Goal: Task Accomplishment & Management: Complete application form

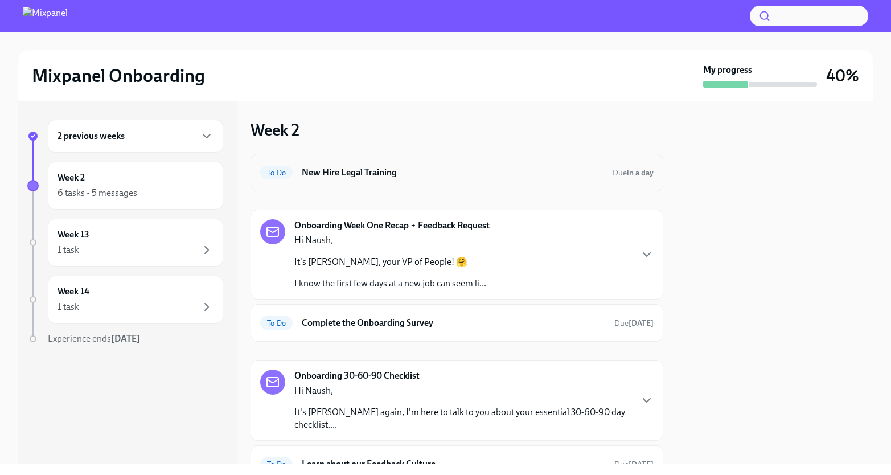
click at [357, 170] on h6 "New Hire Legal Training" at bounding box center [453, 172] width 302 height 13
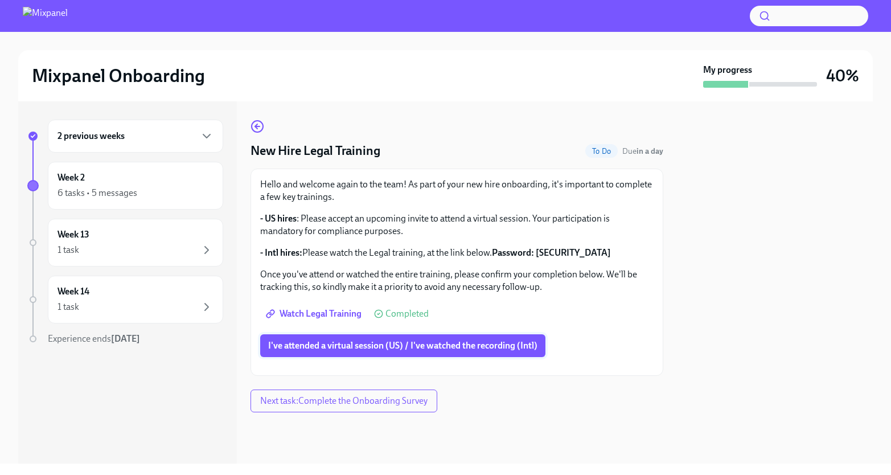
scroll to position [13, 0]
click at [425, 340] on span "I've attended a virtual session (US) / I've watched the recording (Intl)" at bounding box center [402, 345] width 269 height 11
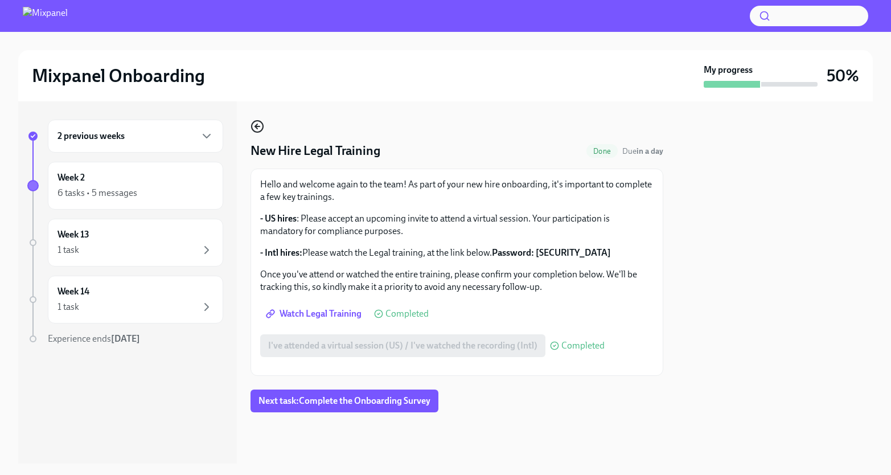
click at [258, 124] on icon "button" at bounding box center [258, 127] width 14 height 14
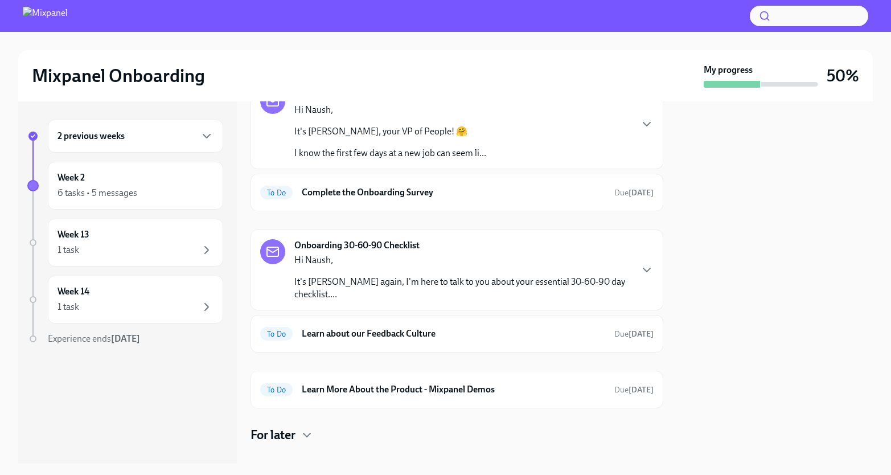
scroll to position [31, 0]
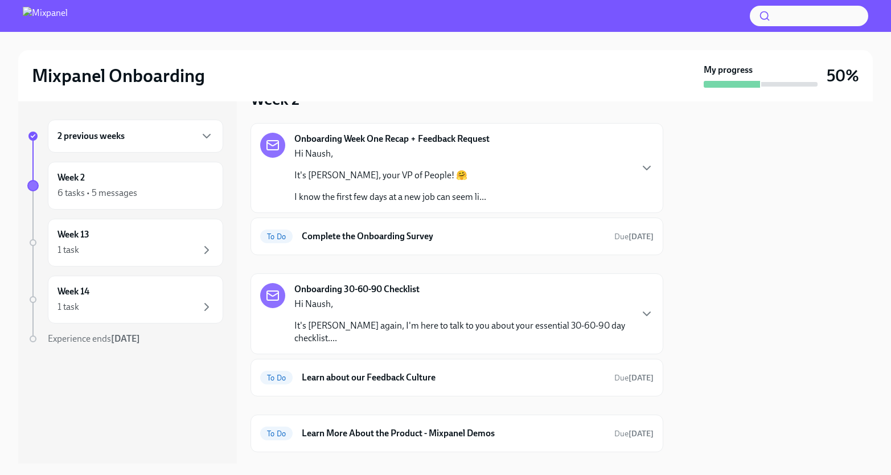
click at [432, 174] on p "It's [PERSON_NAME], your VP of People! 🤗" at bounding box center [390, 175] width 192 height 13
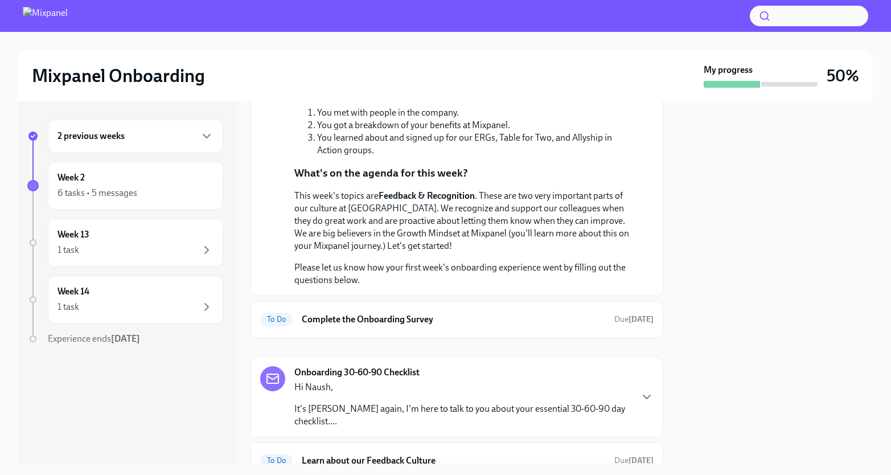
scroll to position [364, 0]
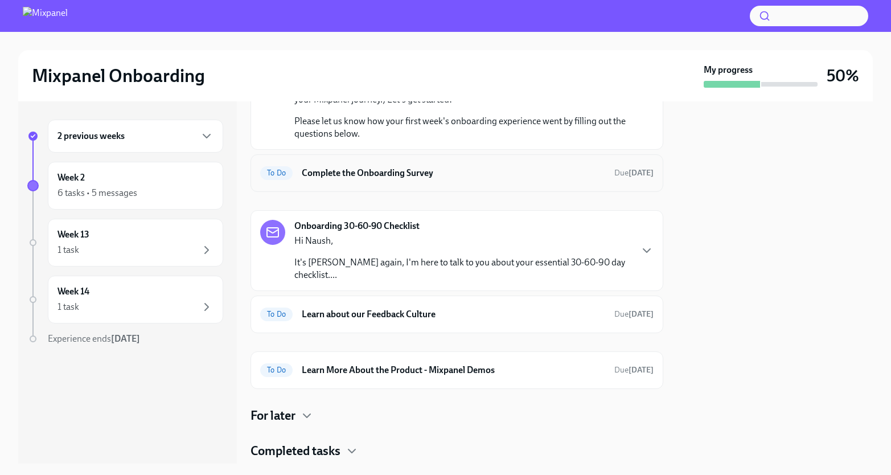
click at [432, 174] on h6 "Complete the Onboarding Survey" at bounding box center [453, 173] width 303 height 13
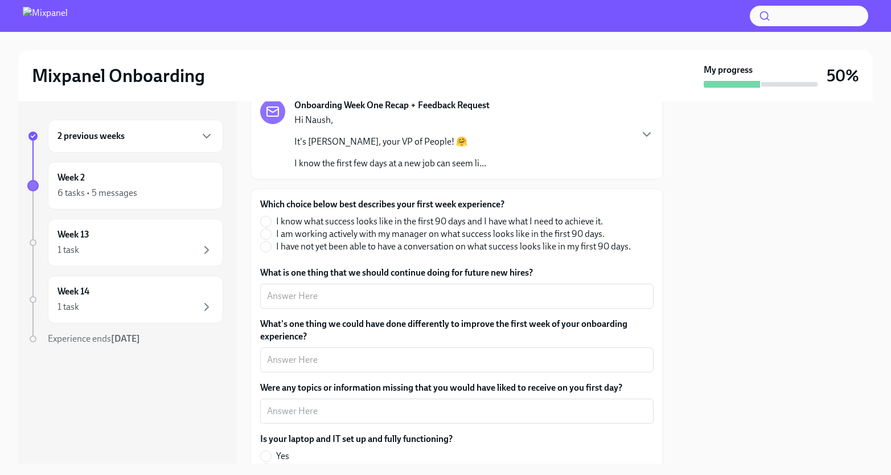
scroll to position [92, 0]
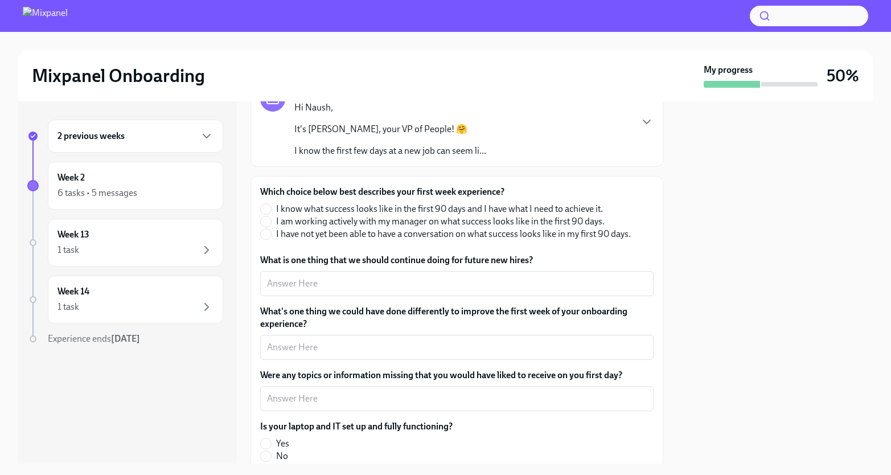
click at [317, 209] on span "I know what success looks like in the first 90 days and I have what I need to a…" at bounding box center [439, 209] width 327 height 13
click at [271, 209] on input "I know what success looks like in the first 90 days and I have what I need to a…" at bounding box center [266, 209] width 10 height 10
radio input "true"
click at [316, 286] on textarea "What is one thing that we should continue doing for future new hires?" at bounding box center [457, 284] width 380 height 14
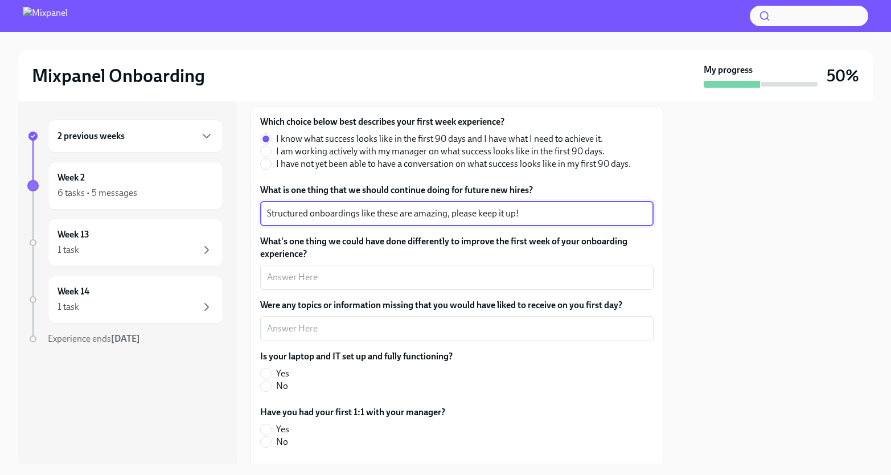
scroll to position [199, 0]
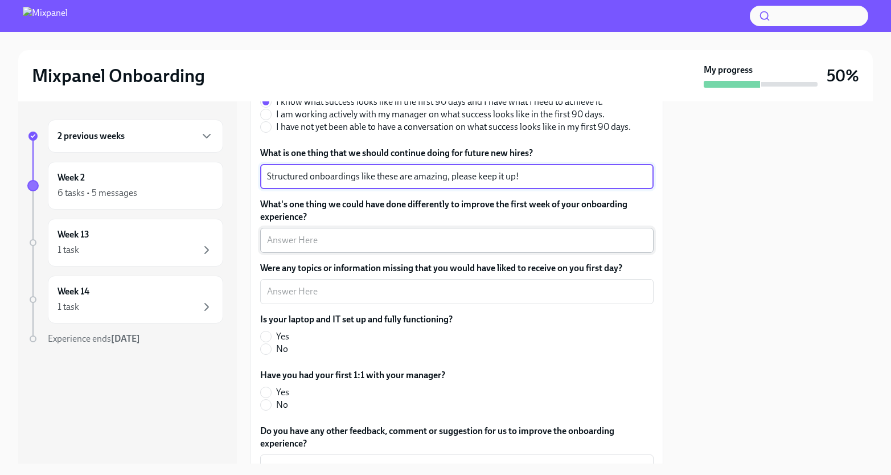
type textarea "Structured onboardings like these are amazing, please keep it up!"
click at [400, 243] on textarea "What's one thing we could have done differently to improve the first week of yo…" at bounding box center [457, 240] width 380 height 14
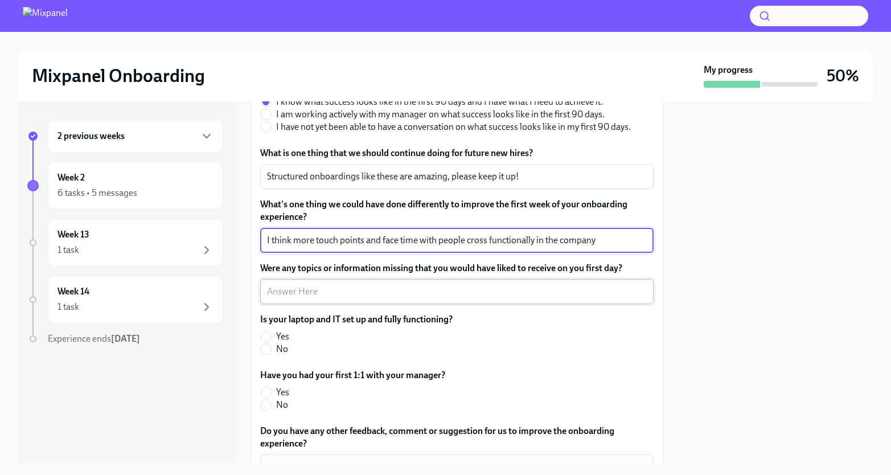
type textarea "I think more touch points and face time with people cross functionally in the c…"
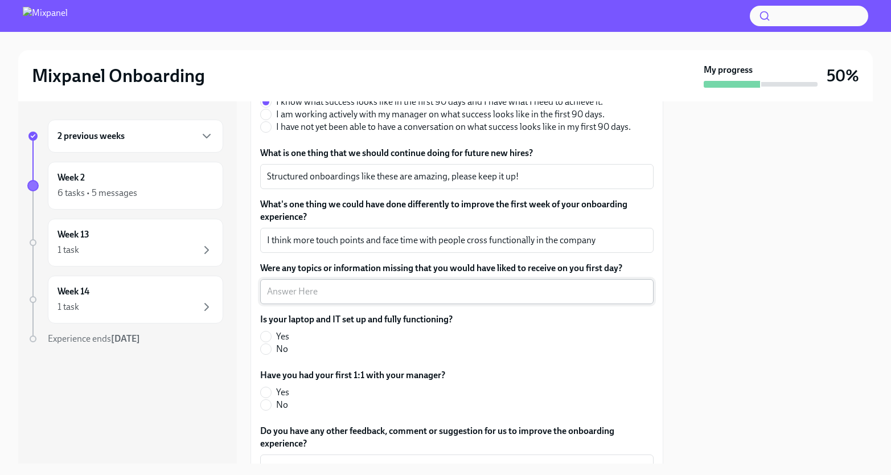
click at [374, 282] on div "x ​" at bounding box center [456, 291] width 393 height 25
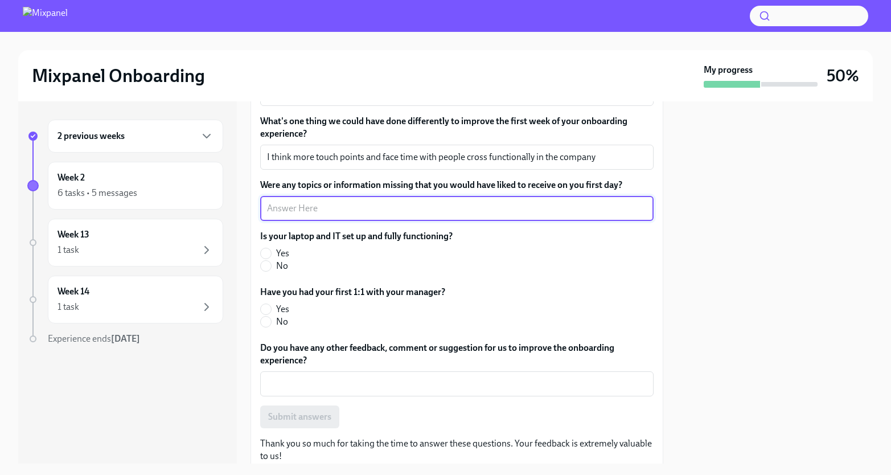
scroll to position [290, 0]
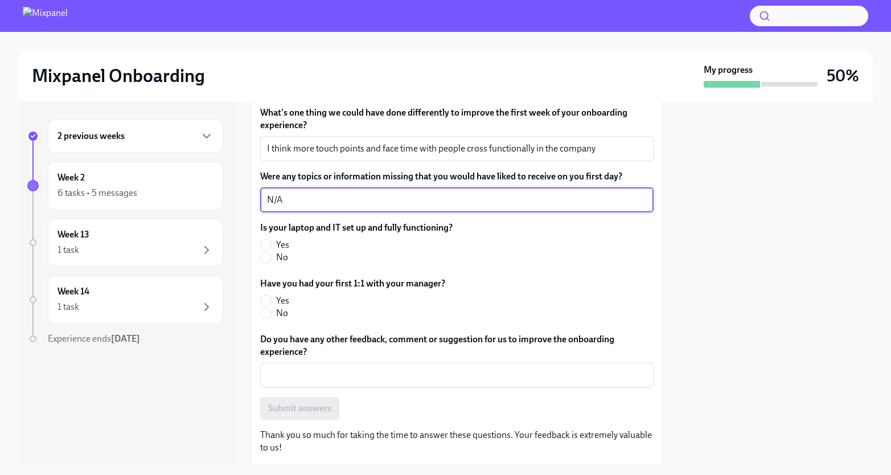
type textarea "N/A"
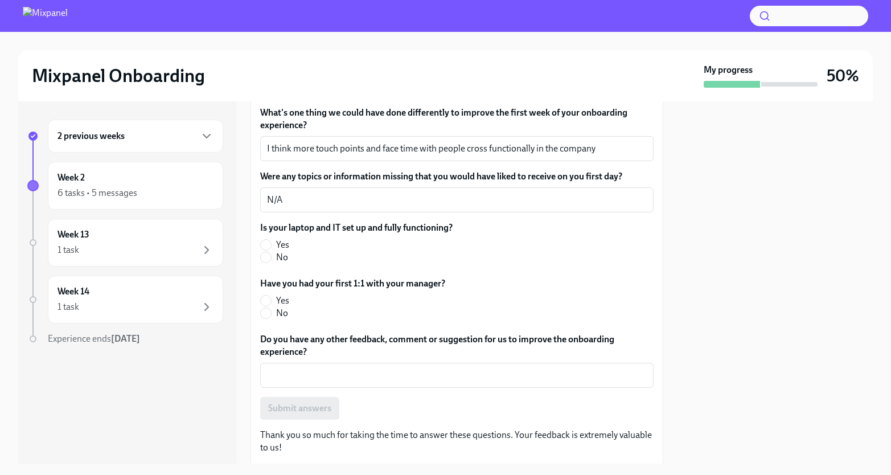
click at [277, 240] on span "Yes" at bounding box center [282, 245] width 13 height 13
click at [271, 240] on input "Yes" at bounding box center [266, 245] width 10 height 10
radio input "true"
click at [280, 297] on span "Yes" at bounding box center [282, 300] width 13 height 13
click at [271, 297] on input "Yes" at bounding box center [266, 301] width 10 height 10
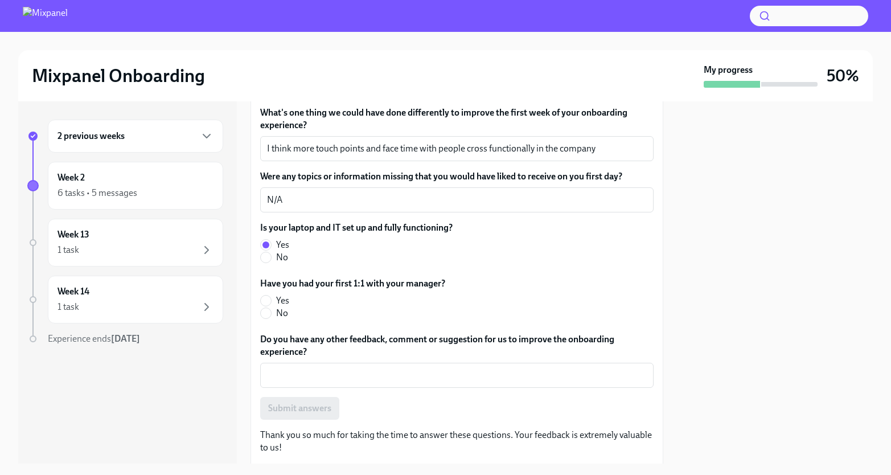
radio input "true"
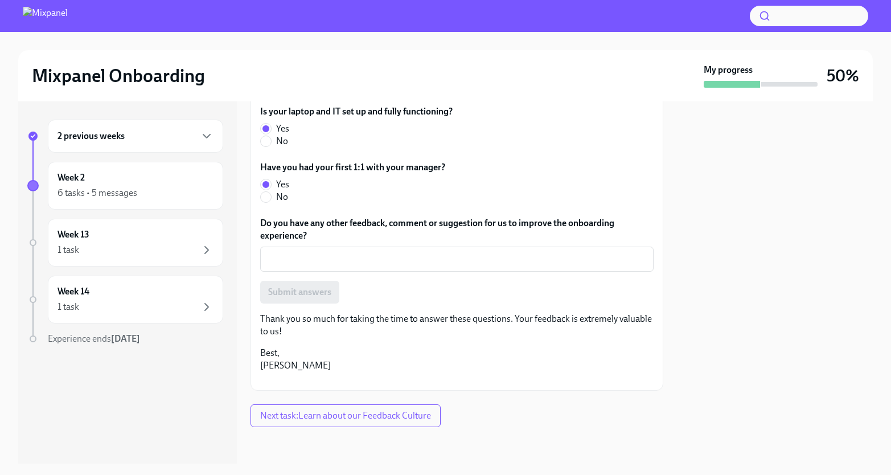
scroll to position [424, 0]
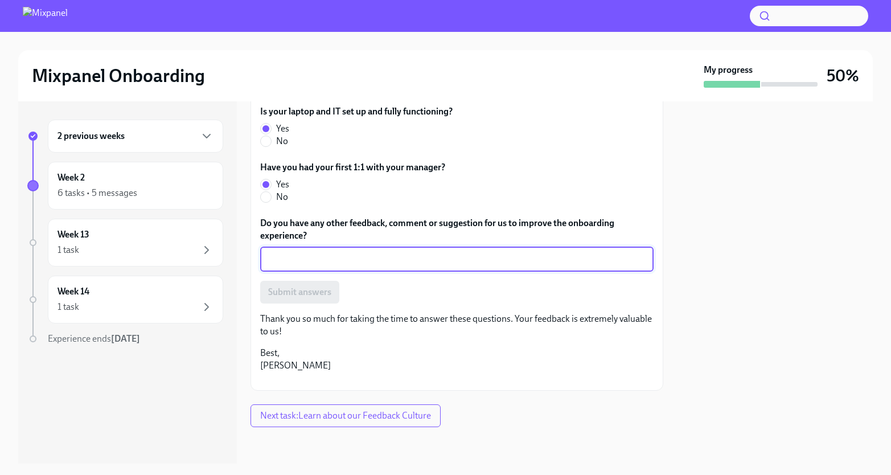
click at [317, 252] on textarea "Do you have any other feedback, comment or suggestion for us to improve the onb…" at bounding box center [457, 259] width 380 height 14
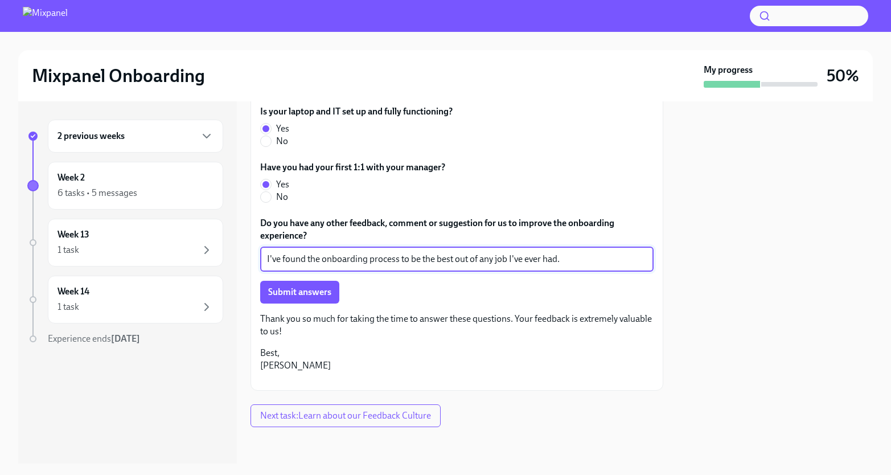
scroll to position [426, 0]
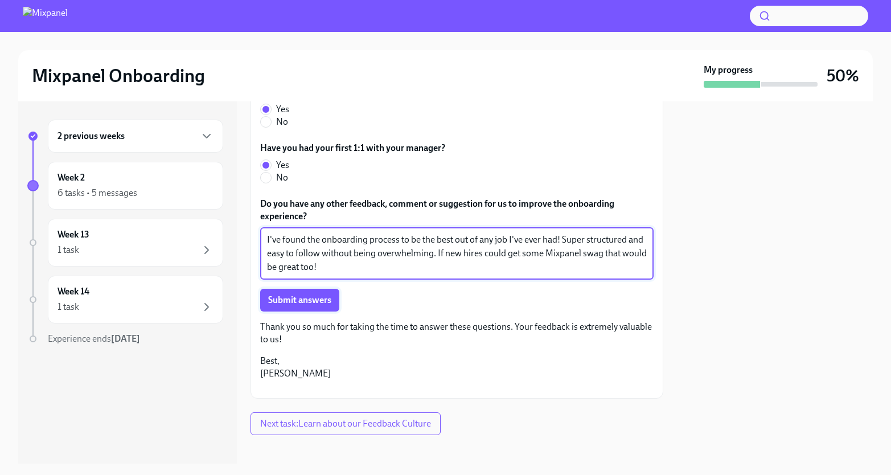
type textarea "I've found the onboarding process to be the best out of any job I've ever had! …"
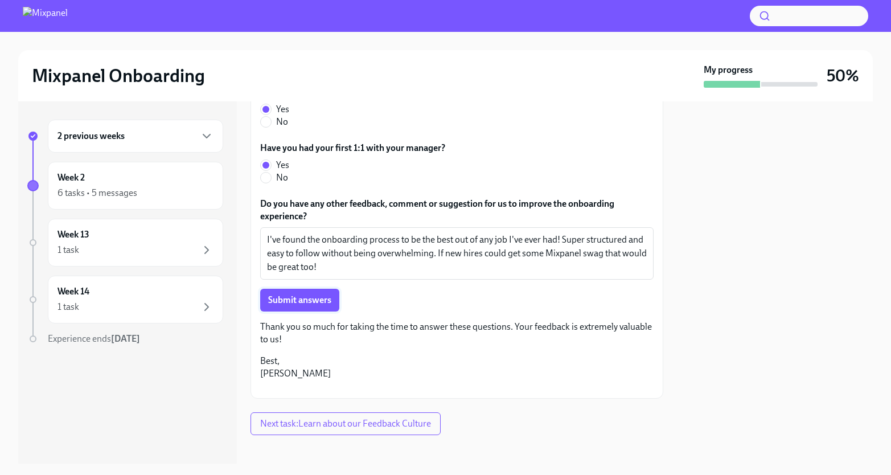
click at [305, 303] on span "Submit answers" at bounding box center [299, 299] width 63 height 11
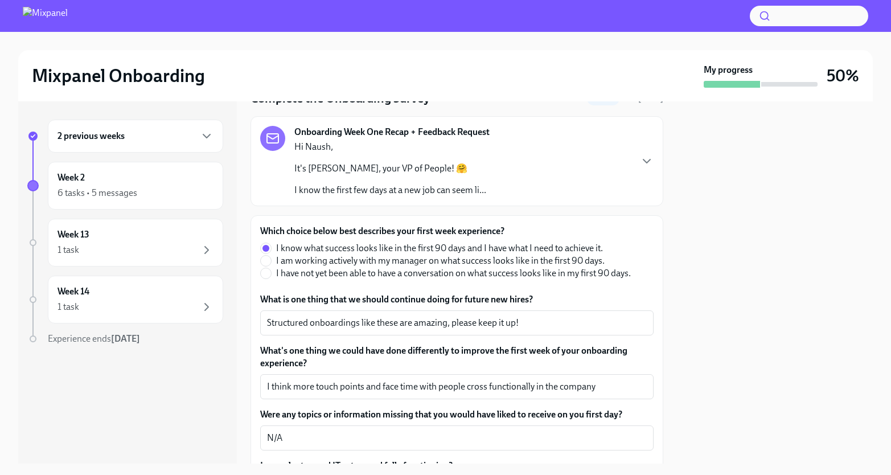
scroll to position [46, 0]
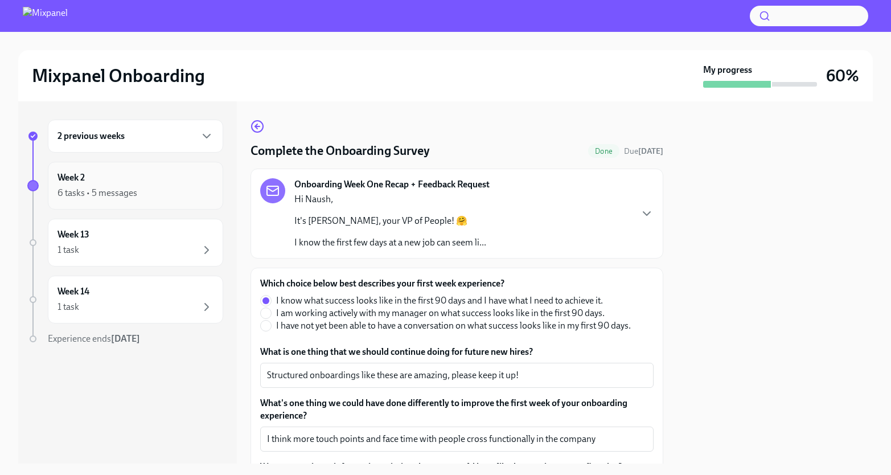
click at [163, 198] on div "6 tasks • 5 messages" at bounding box center [136, 193] width 156 height 14
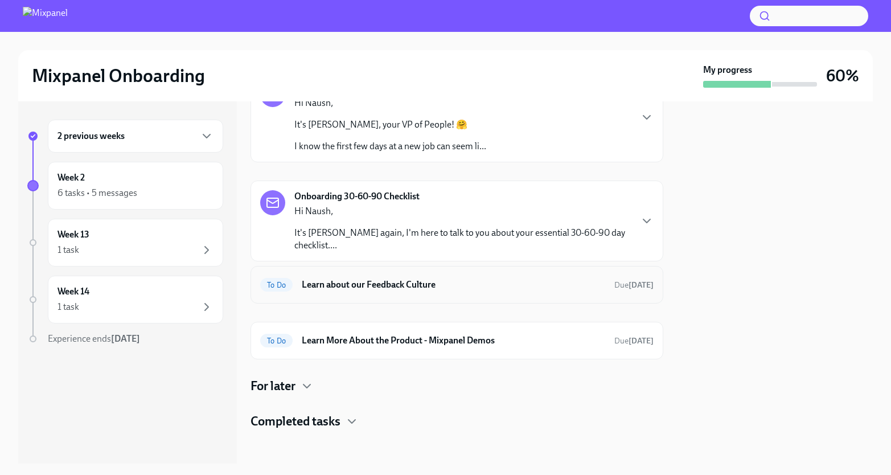
scroll to position [84, 0]
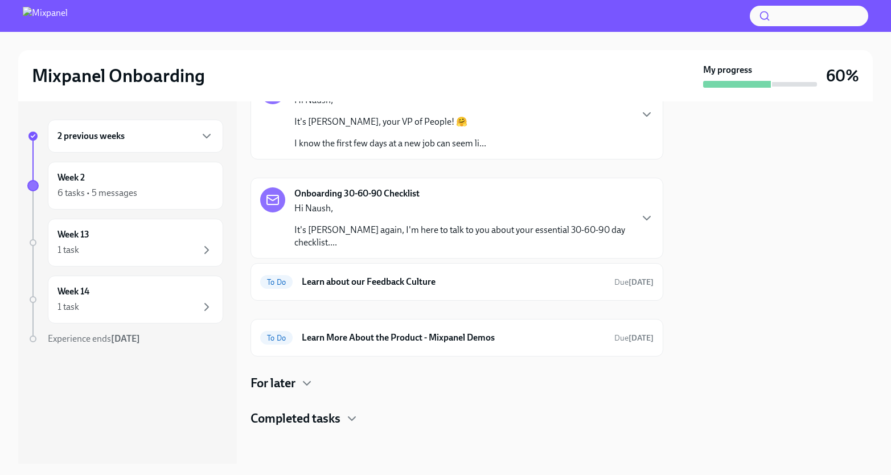
click at [292, 384] on h4 "For later" at bounding box center [273, 383] width 45 height 17
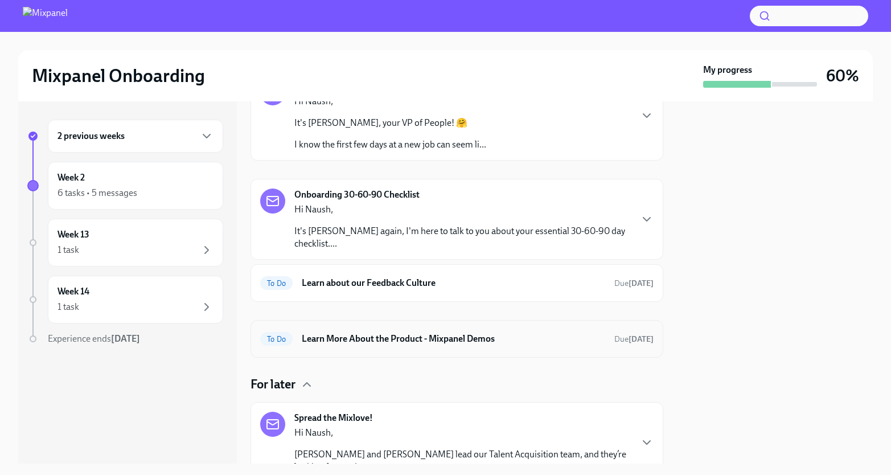
scroll to position [73, 0]
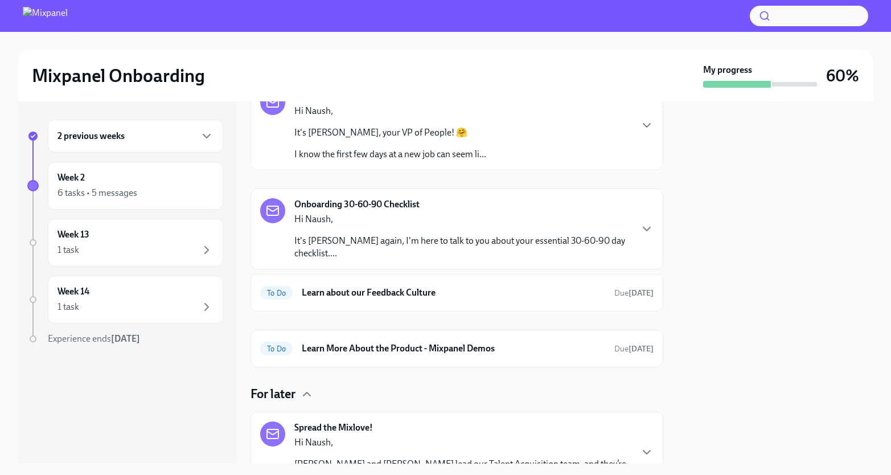
click at [163, 145] on div "2 previous weeks" at bounding box center [135, 136] width 175 height 33
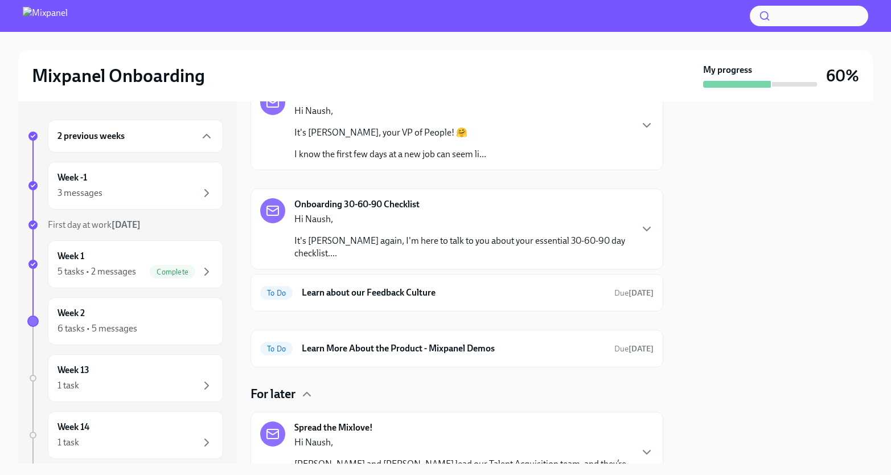
click at [169, 132] on div "2 previous weeks" at bounding box center [136, 136] width 156 height 14
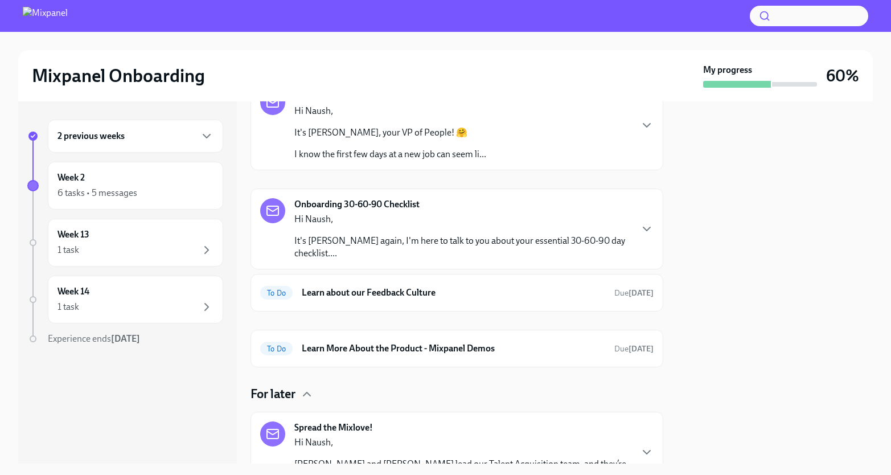
click at [169, 132] on div "2 previous weeks" at bounding box center [136, 136] width 156 height 14
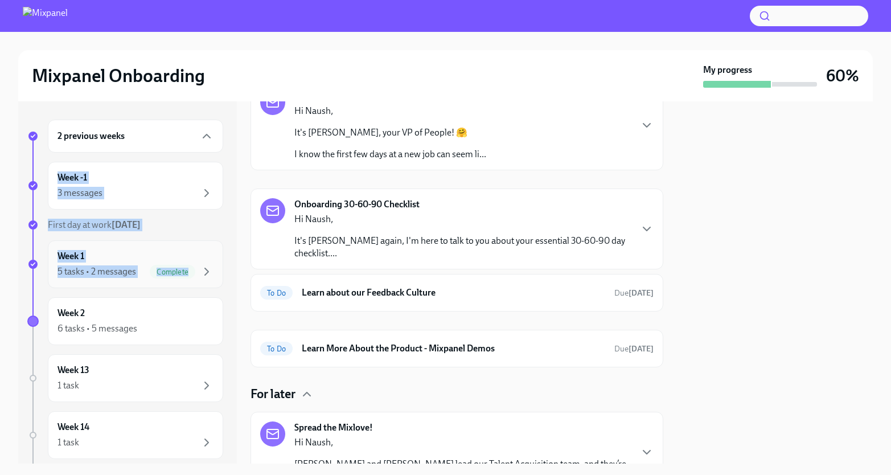
click at [192, 268] on span "Complete" at bounding box center [173, 272] width 46 height 9
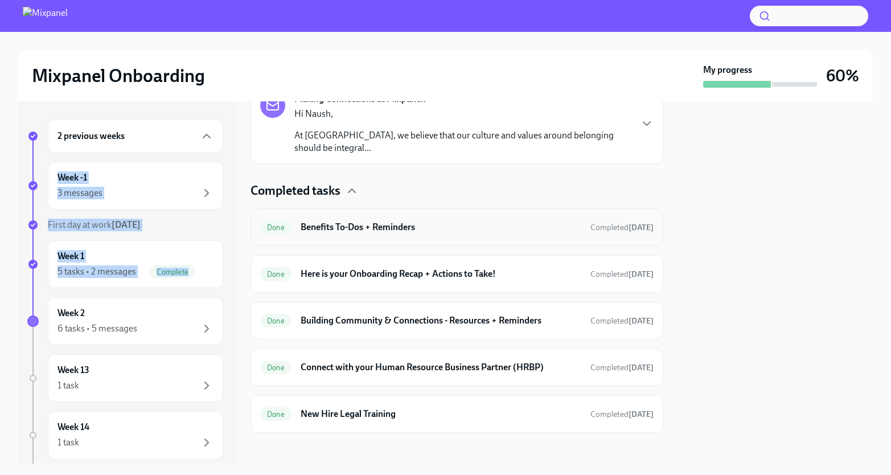
scroll to position [311, 0]
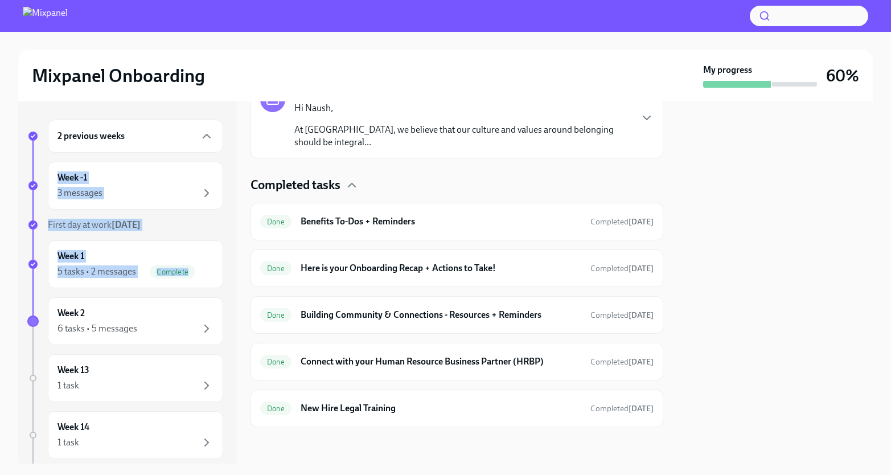
click at [134, 220] on strong "[DATE]" at bounding box center [126, 224] width 29 height 11
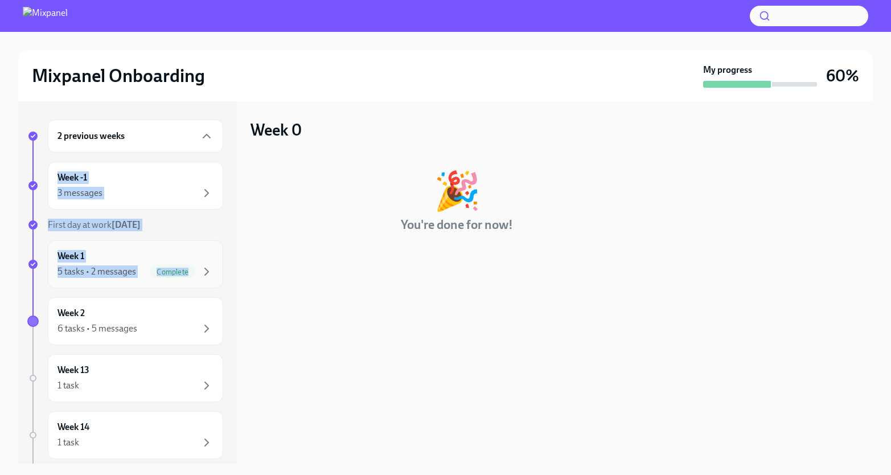
click at [155, 278] on div "Week 1 5 tasks • 2 messages Complete" at bounding box center [135, 264] width 175 height 48
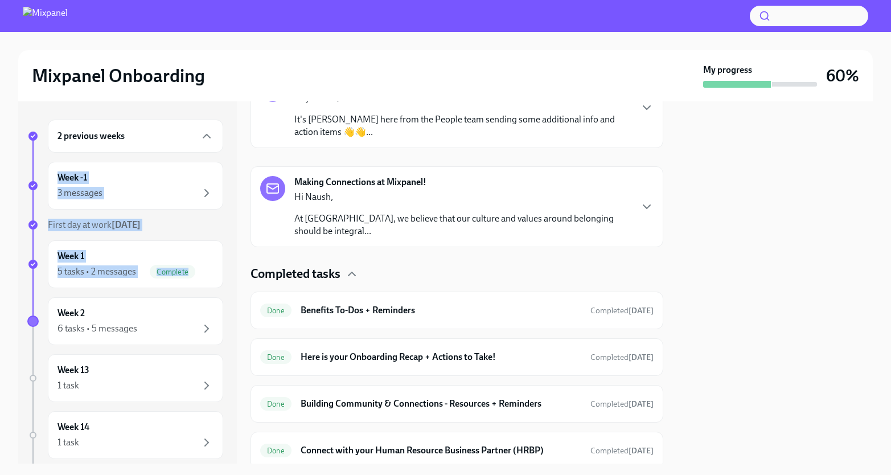
scroll to position [311, 0]
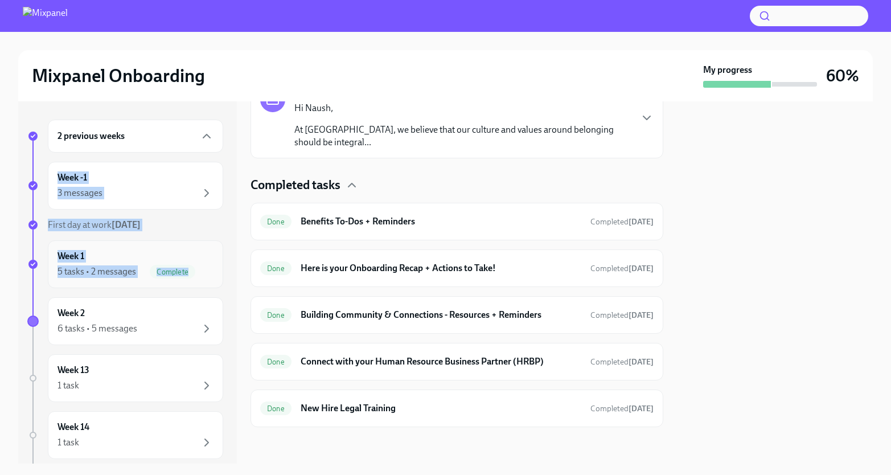
click at [87, 262] on div "Week 1 5 tasks • 2 messages Complete" at bounding box center [136, 264] width 156 height 28
click at [105, 317] on div "Week 2 6 tasks • 5 messages" at bounding box center [136, 321] width 156 height 28
